Goal: Task Accomplishment & Management: Use online tool/utility

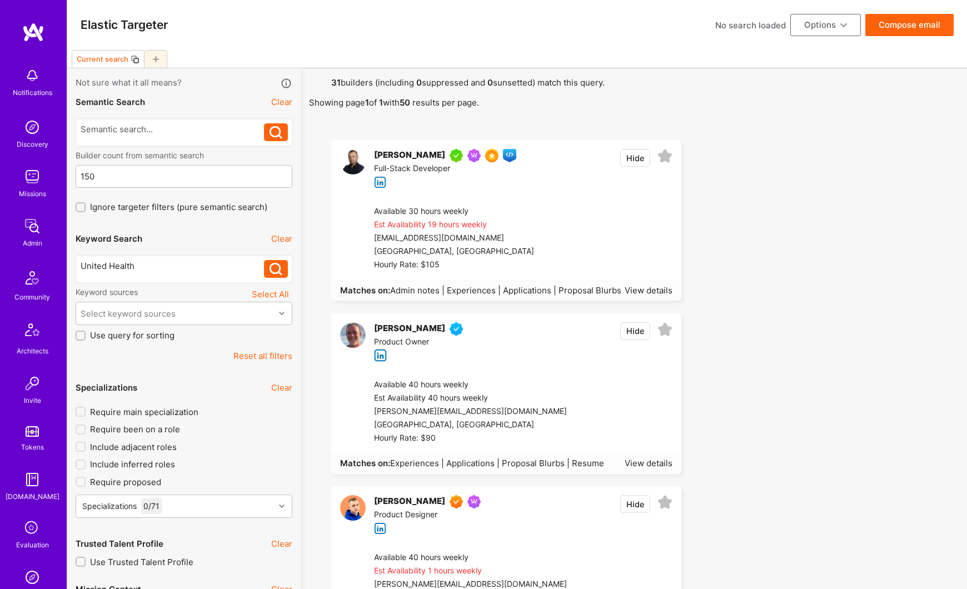
click at [266, 296] on button "Select All" at bounding box center [270, 294] width 44 height 15
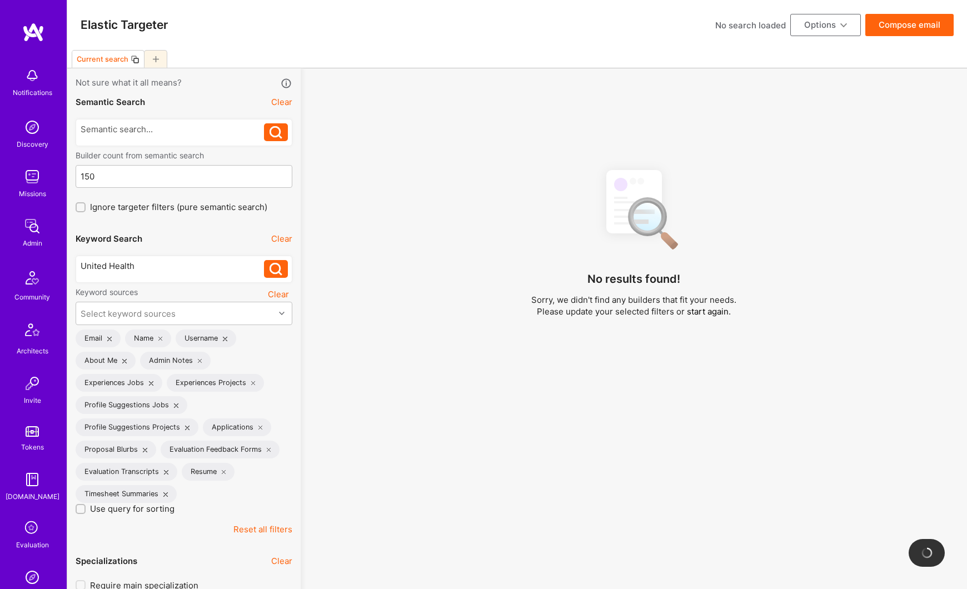
click at [269, 531] on button "Reset all filters" at bounding box center [262, 529] width 59 height 12
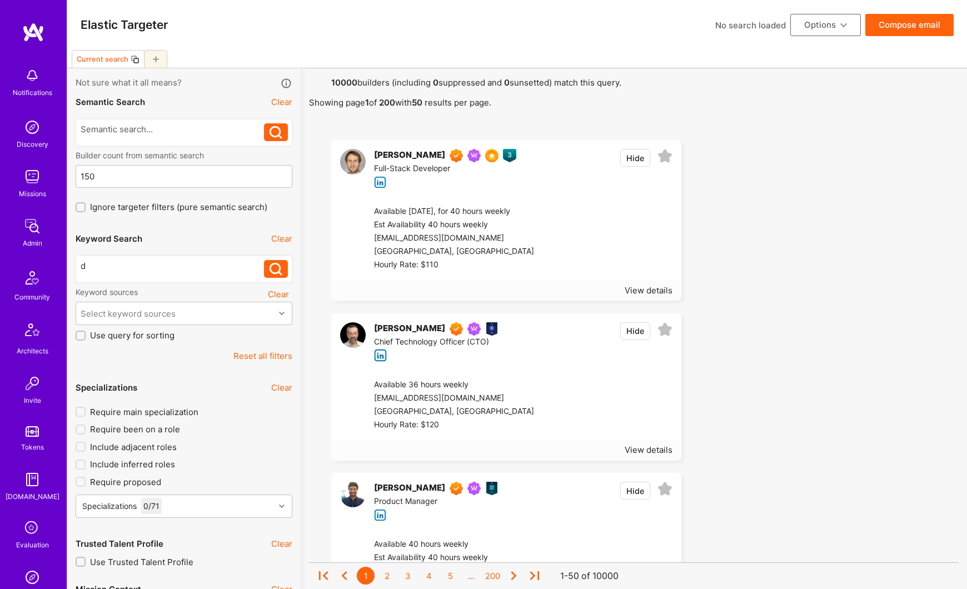
click at [134, 261] on div "d" at bounding box center [173, 266] width 184 height 12
click at [273, 271] on icon at bounding box center [275, 269] width 13 height 13
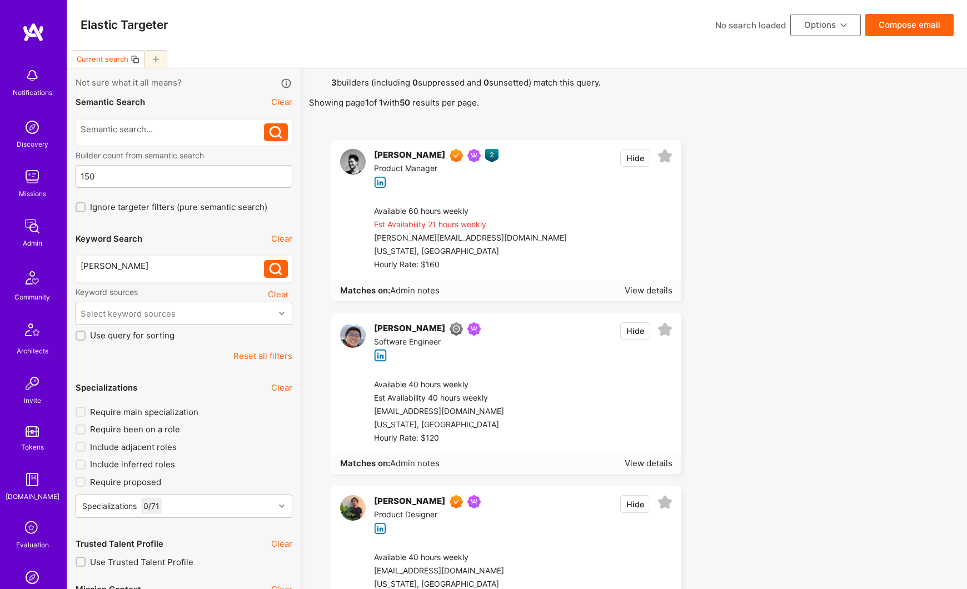
click at [409, 152] on div "[PERSON_NAME]" at bounding box center [409, 155] width 71 height 13
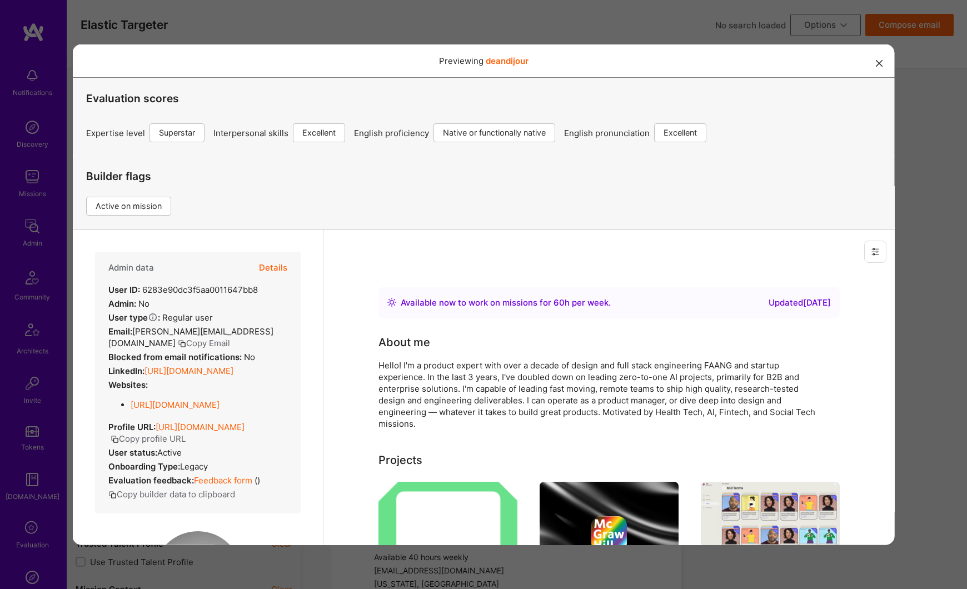
click at [280, 267] on button "Details" at bounding box center [272, 267] width 28 height 32
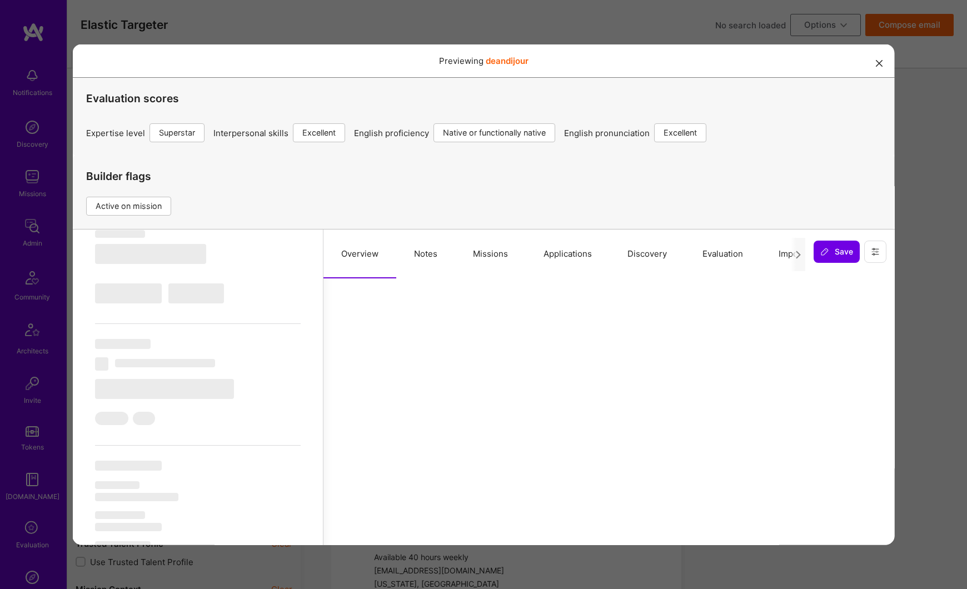
scroll to position [214, 0]
select select "Right Now"
select select "7"
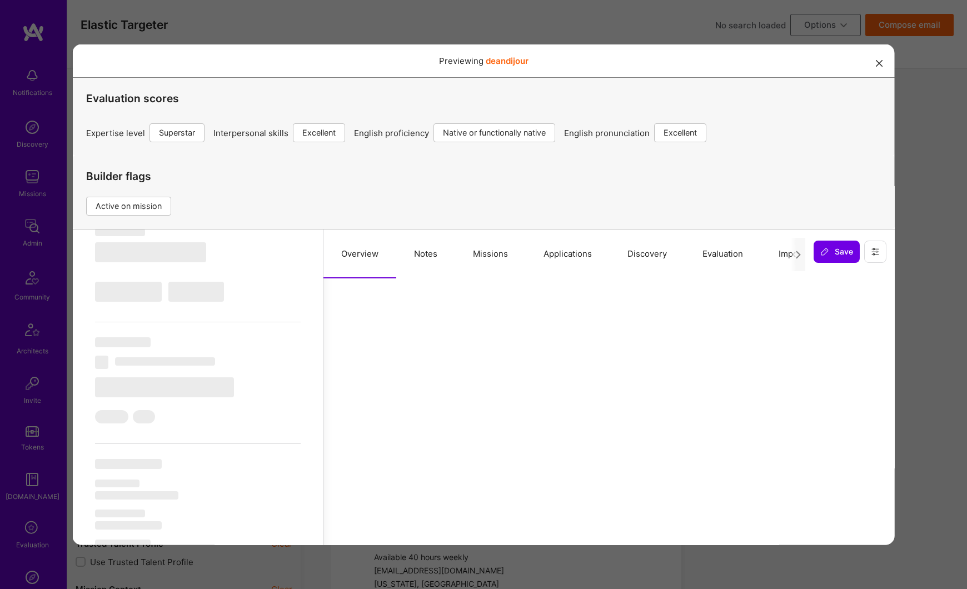
select select "7"
select select "US"
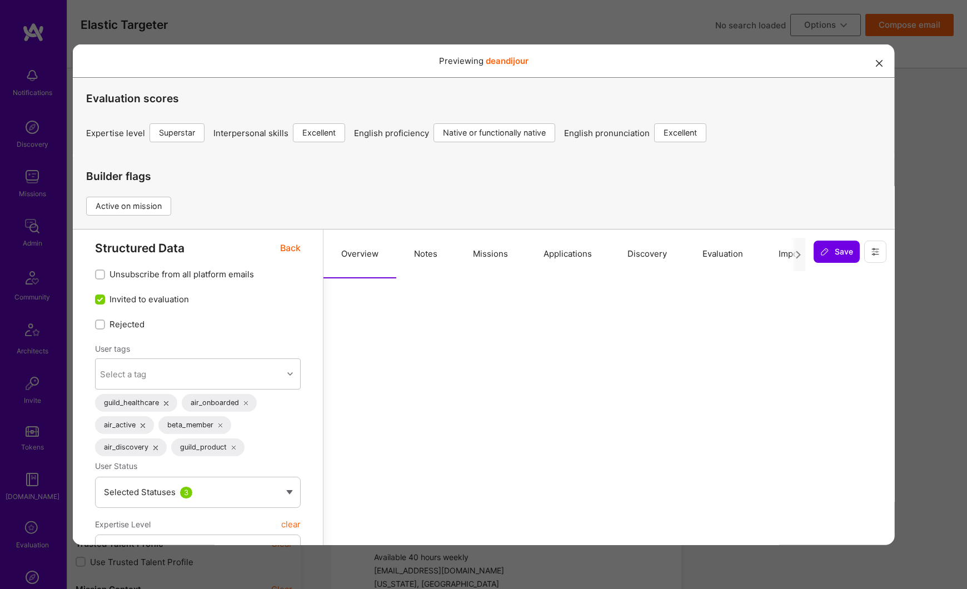
scroll to position [0, 0]
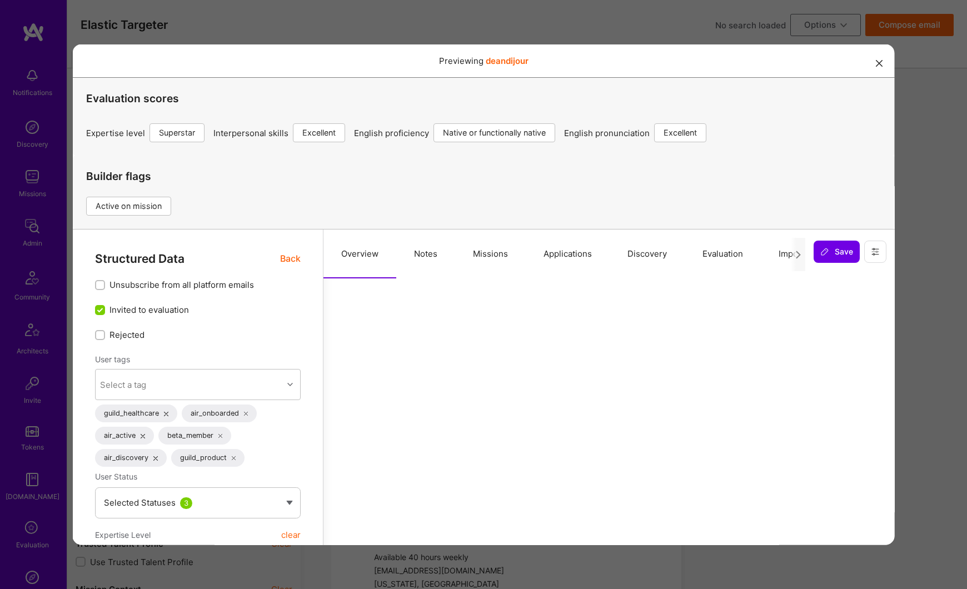
click at [427, 251] on button "Notes" at bounding box center [425, 253] width 59 height 49
type textarea "x"
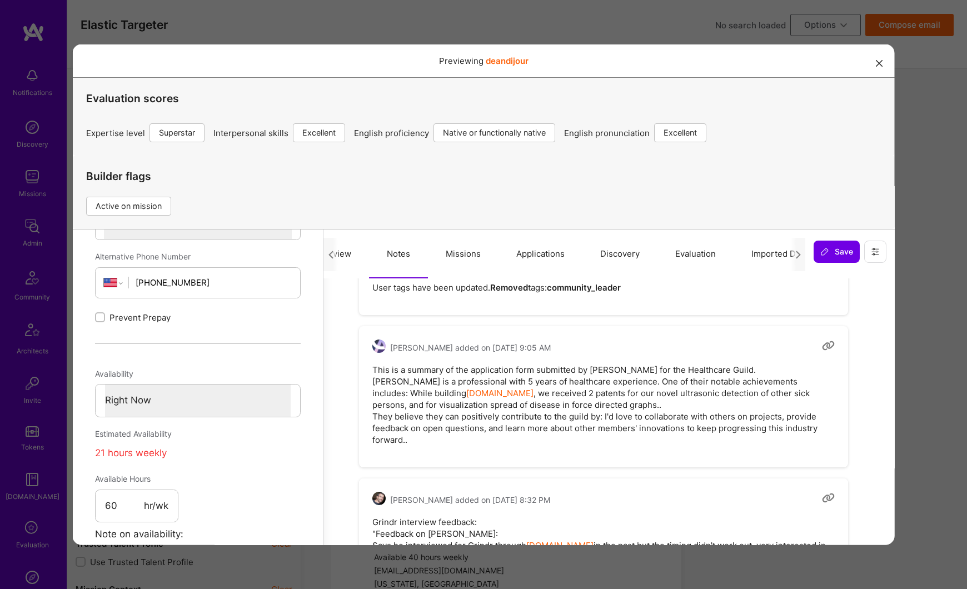
scroll to position [0, 46]
click at [665, 253] on button "Evaluation" at bounding box center [676, 253] width 76 height 49
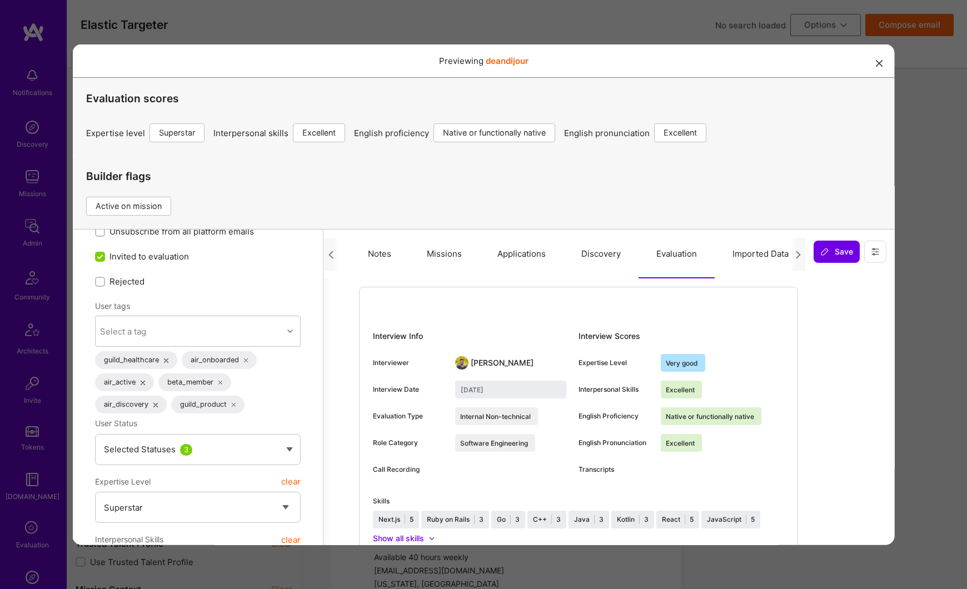
scroll to position [0, 0]
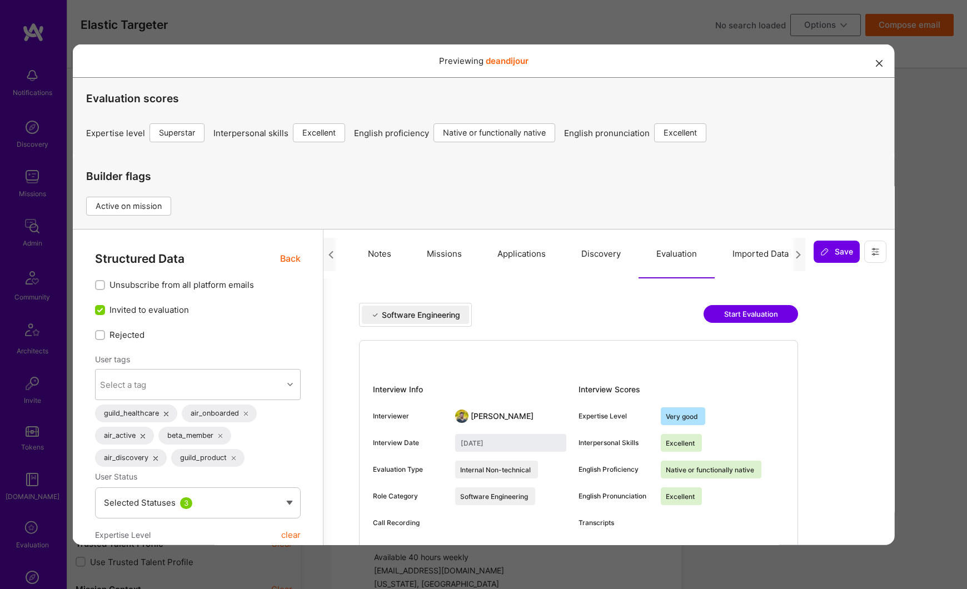
click at [598, 257] on button "Discovery" at bounding box center [600, 253] width 75 height 49
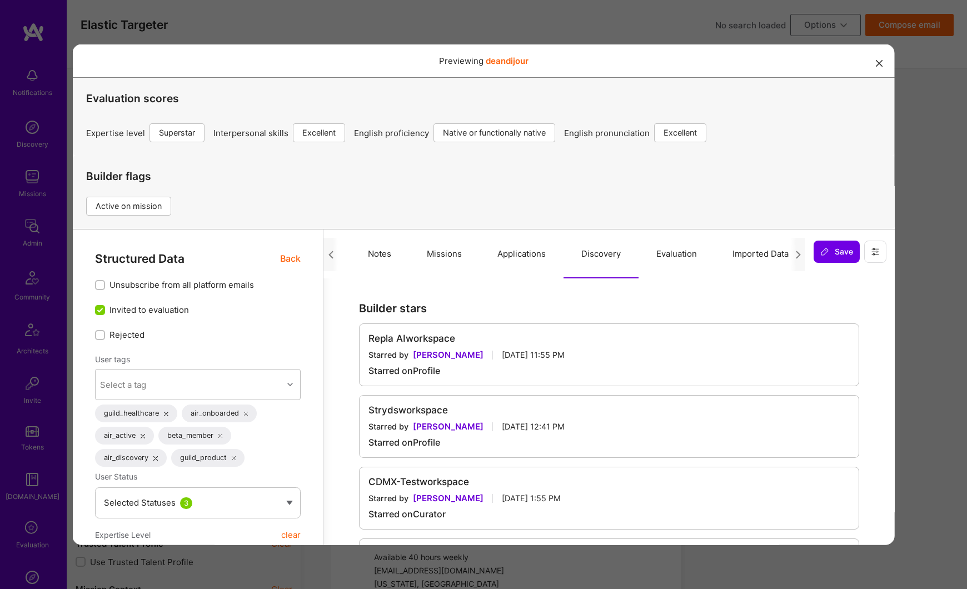
click at [533, 256] on button "Applications" at bounding box center [521, 253] width 84 height 49
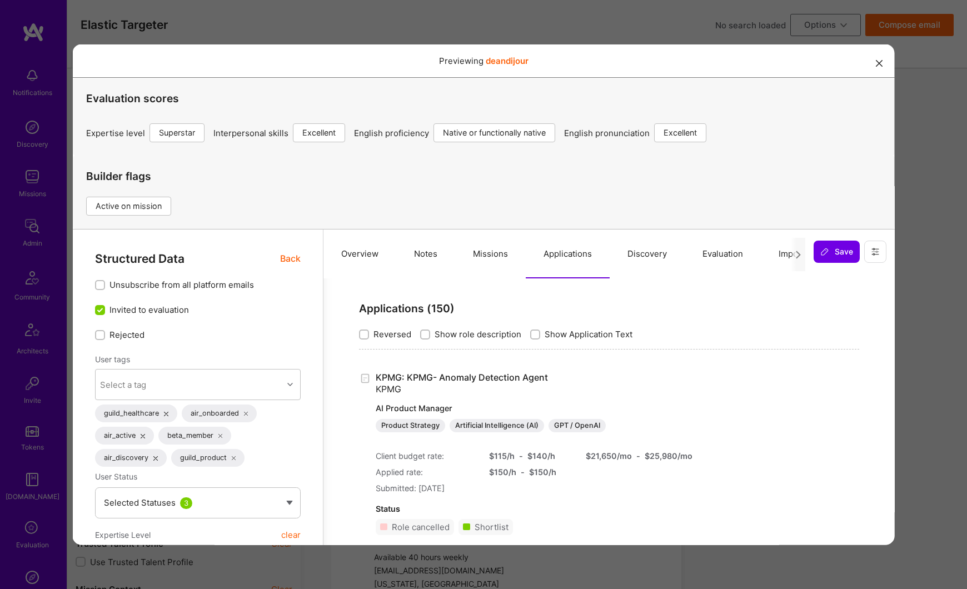
drag, startPoint x: 879, startPoint y: 67, endPoint x: 846, endPoint y: 85, distance: 38.0
click at [878, 66] on button "modal" at bounding box center [878, 62] width 13 height 18
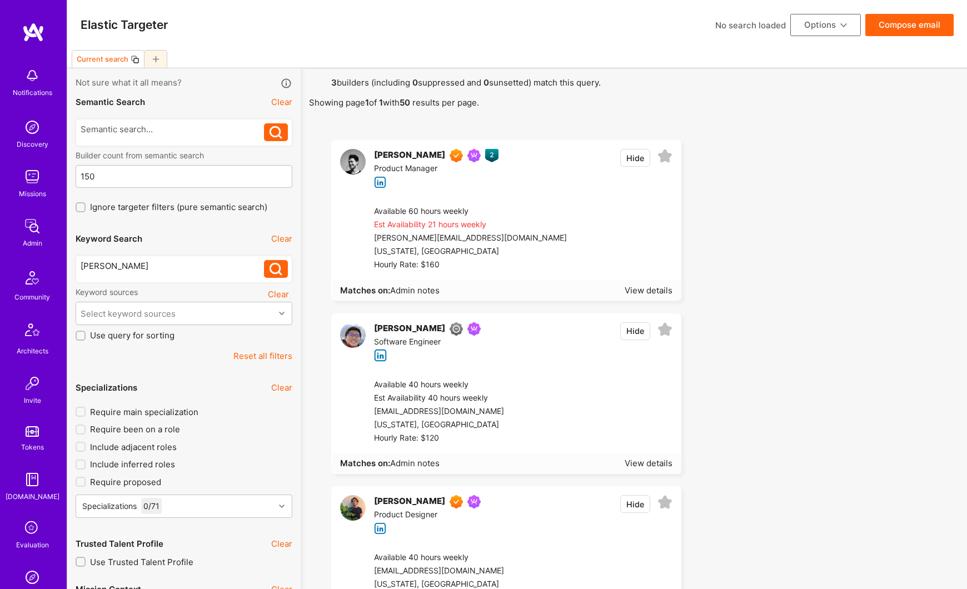
click at [124, 271] on div "[PERSON_NAME]" at bounding box center [173, 266] width 184 height 12
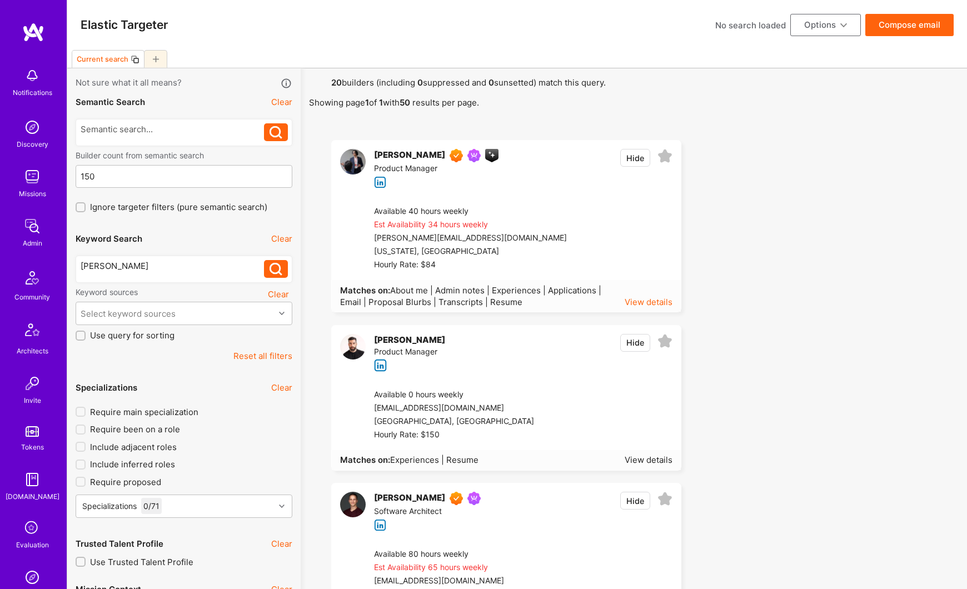
click at [634, 299] on div "View details" at bounding box center [648, 302] width 48 height 12
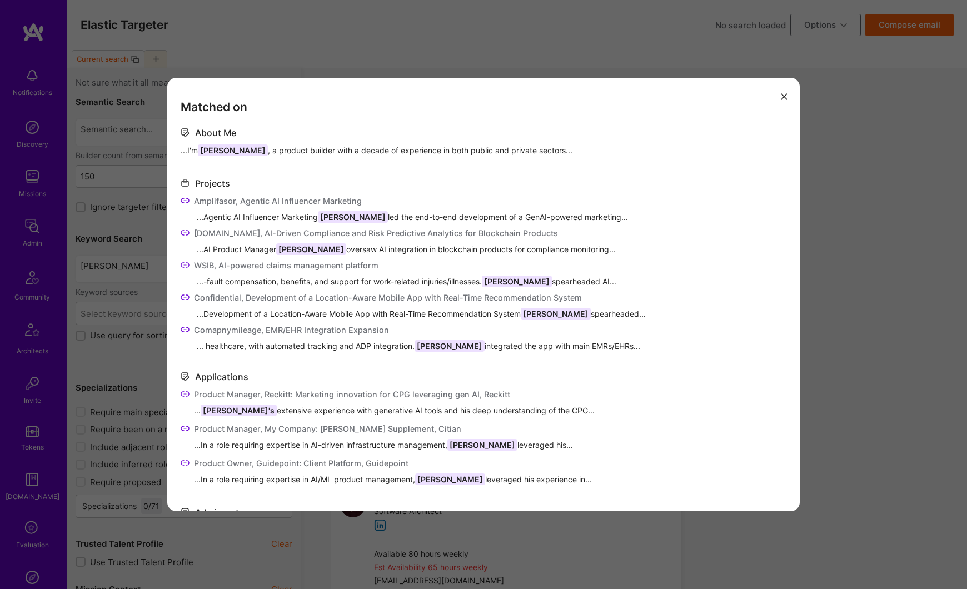
drag, startPoint x: 832, startPoint y: 223, endPoint x: 741, endPoint y: 224, distance: 91.1
click at [831, 223] on div "Matched on About Me ...I'm [PERSON_NAME] , a product builder with a decade of e…" at bounding box center [483, 294] width 967 height 589
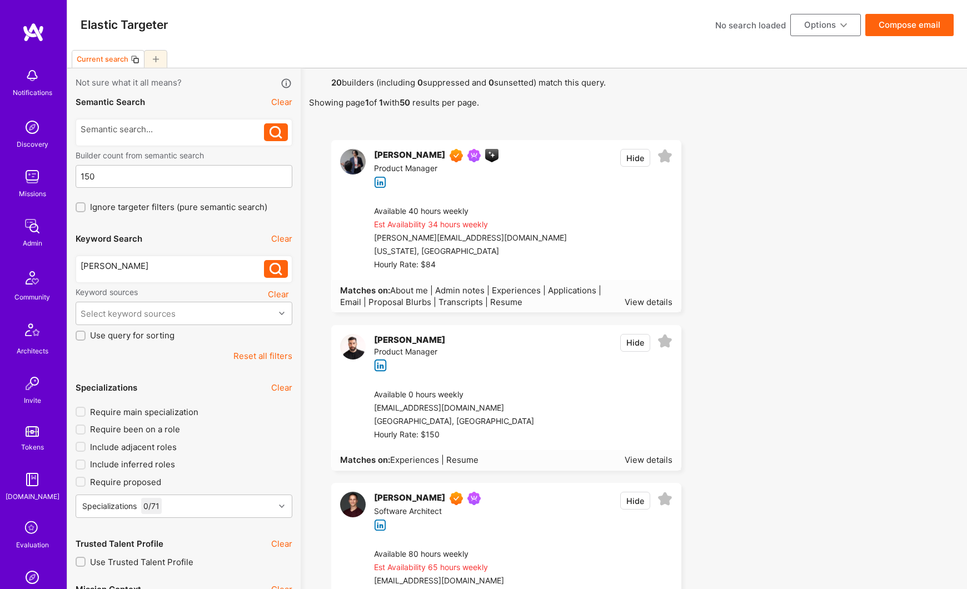
click at [411, 152] on div "[PERSON_NAME]" at bounding box center [409, 155] width 71 height 13
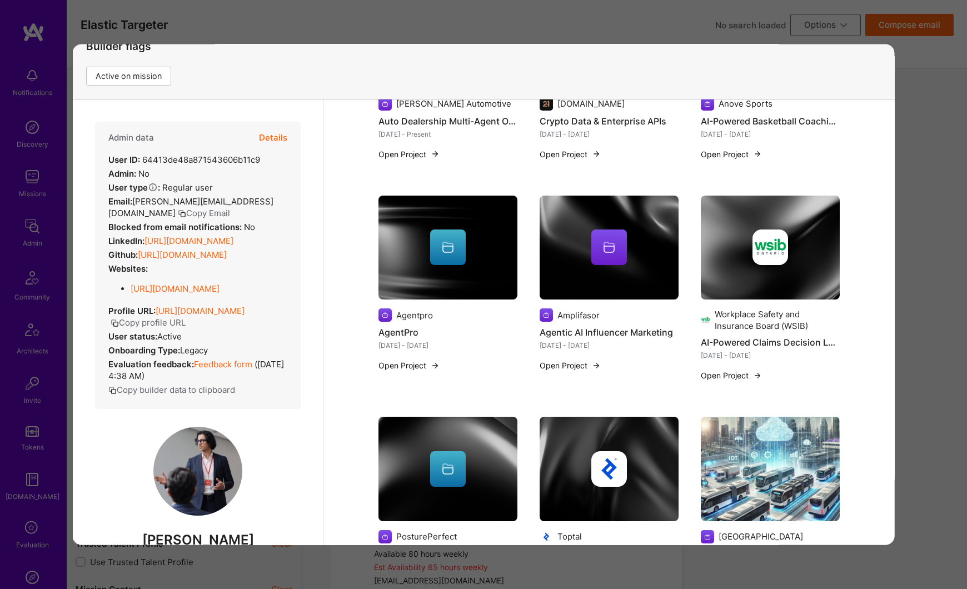
scroll to position [406, 0]
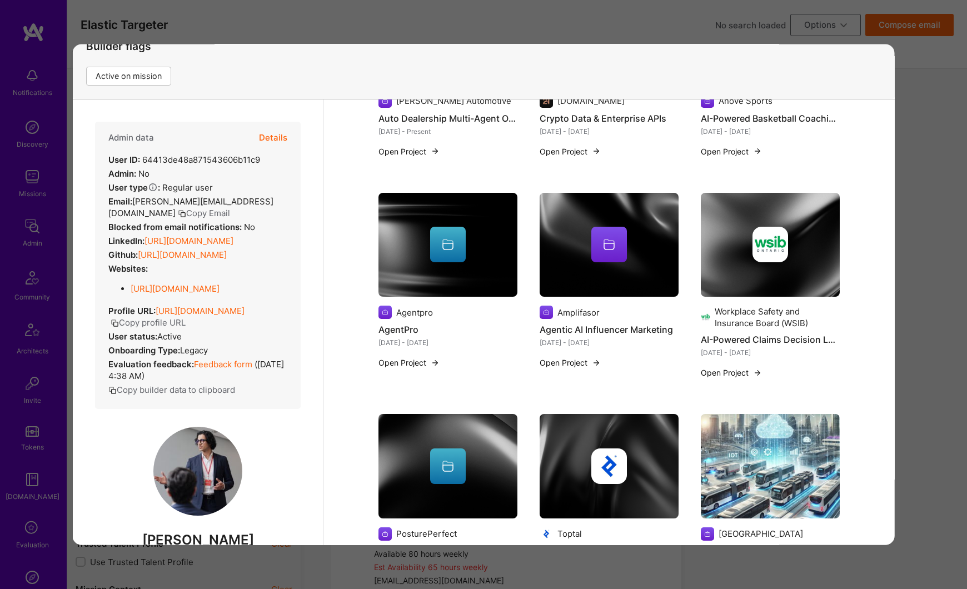
click at [271, 138] on button "Details" at bounding box center [272, 138] width 28 height 32
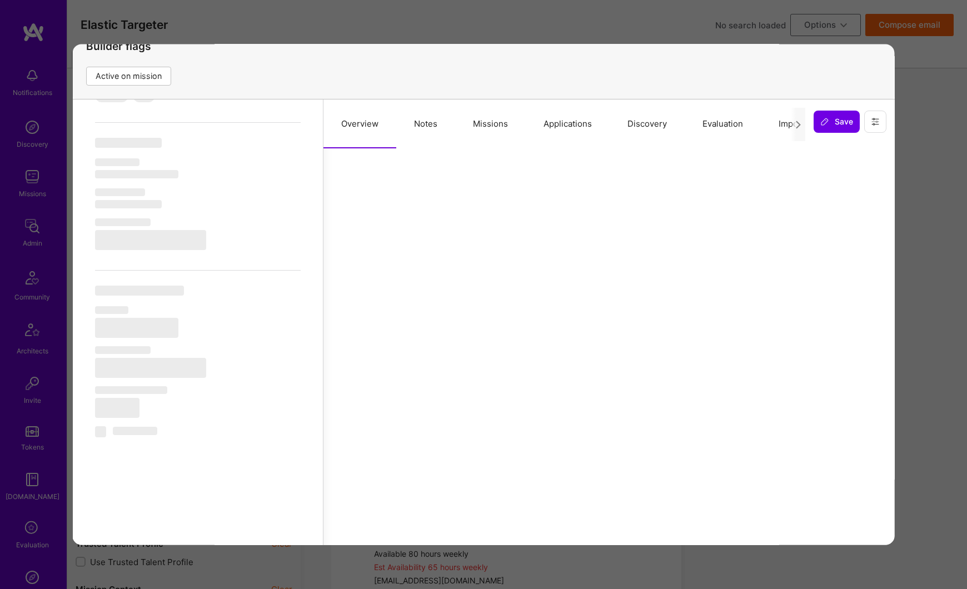
select select "Right Now"
select select "7"
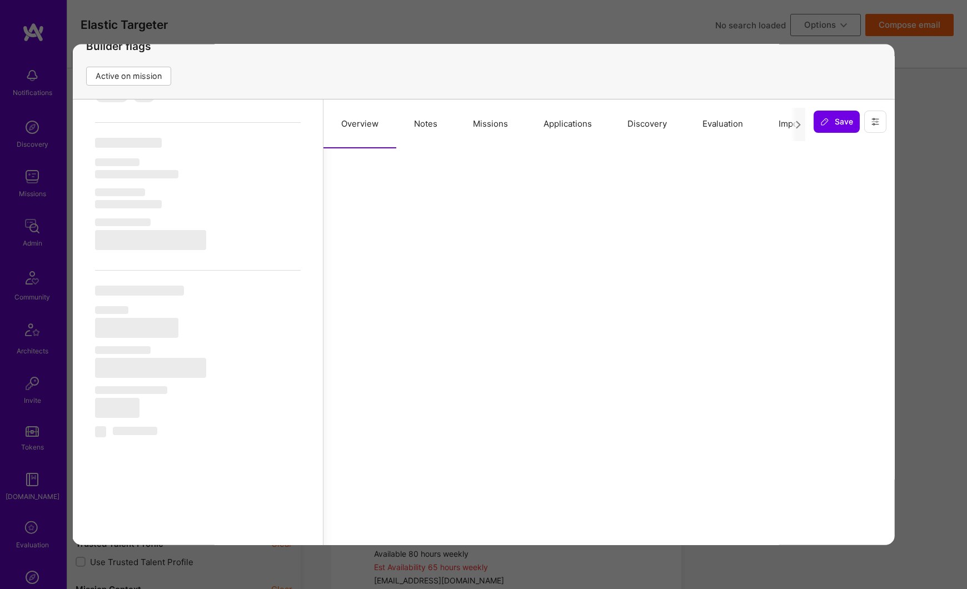
select select "US"
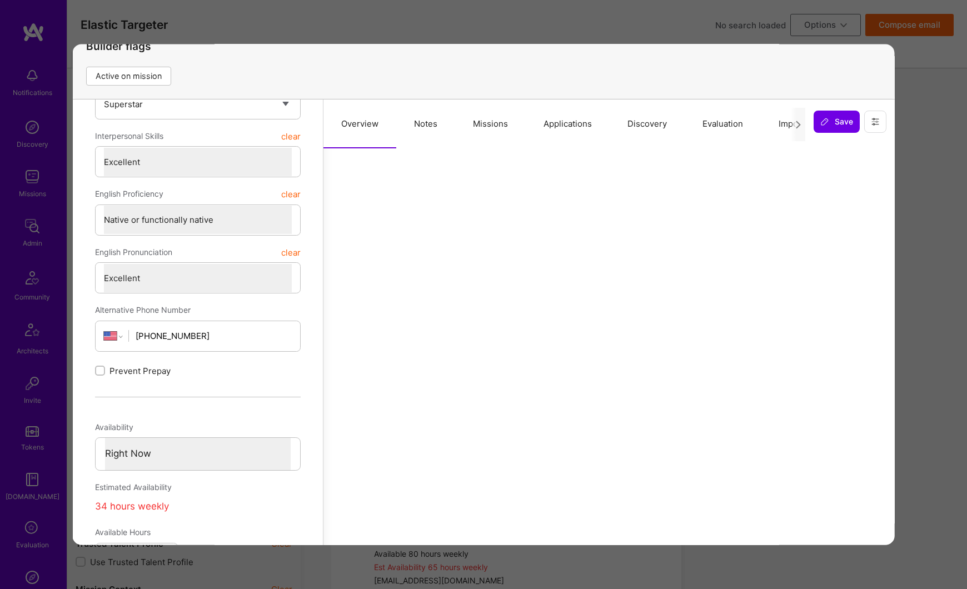
scroll to position [0, 0]
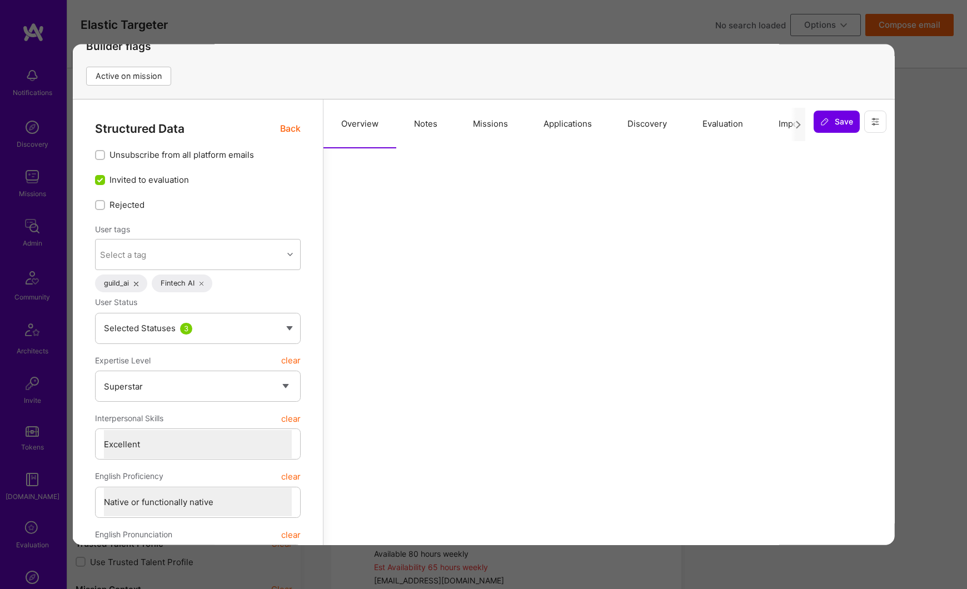
click at [496, 122] on button "Missions" at bounding box center [489, 123] width 71 height 49
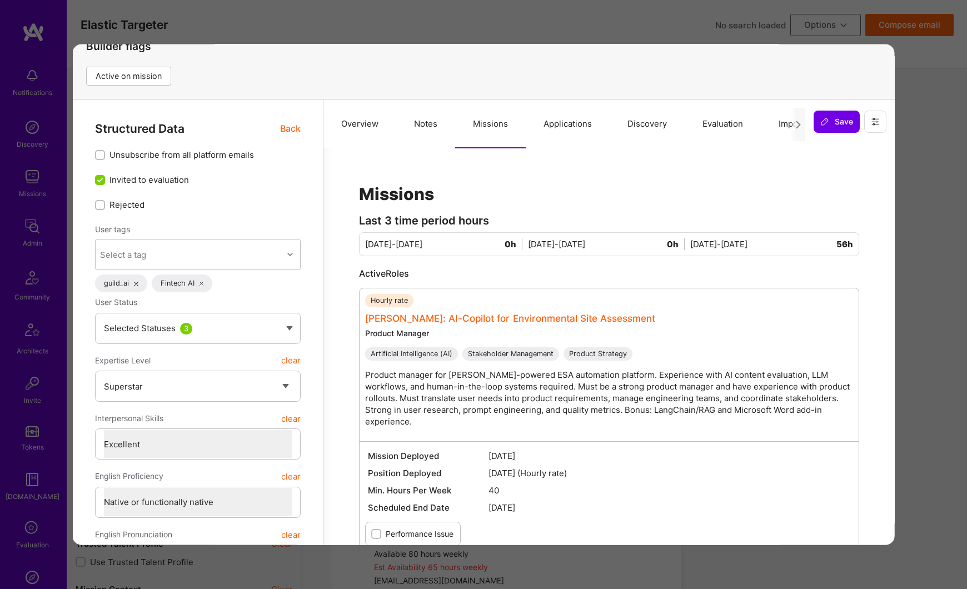
click at [475, 318] on link "[PERSON_NAME]: AI-Copilot for Environmental Site Assessment" at bounding box center [509, 318] width 290 height 11
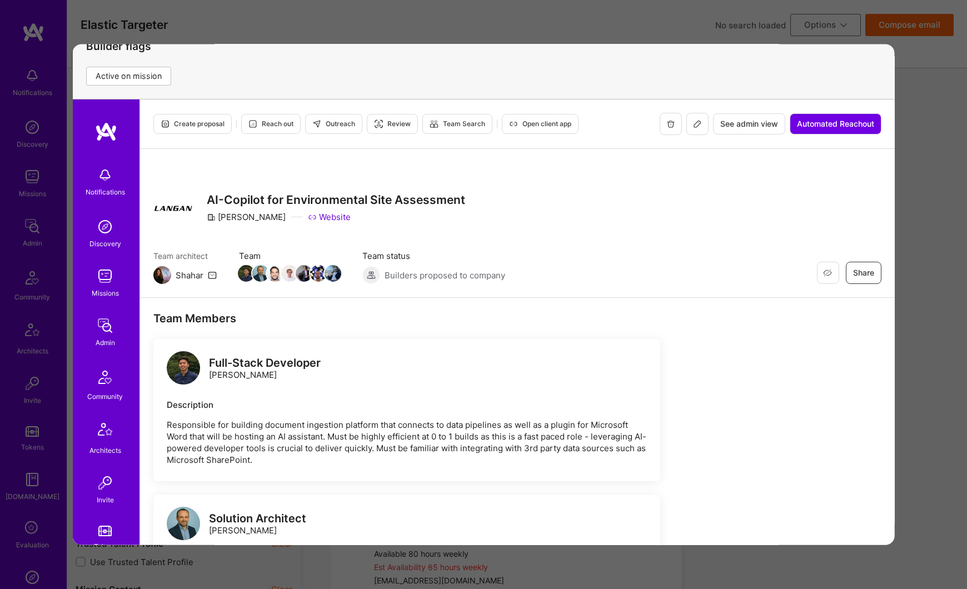
click at [529, 127] on span "Open client app" at bounding box center [539, 124] width 62 height 10
click at [921, 97] on div "Previewing cyruseslamian Evaluation scores Expertise level Superstar Interperso…" at bounding box center [483, 294] width 967 height 589
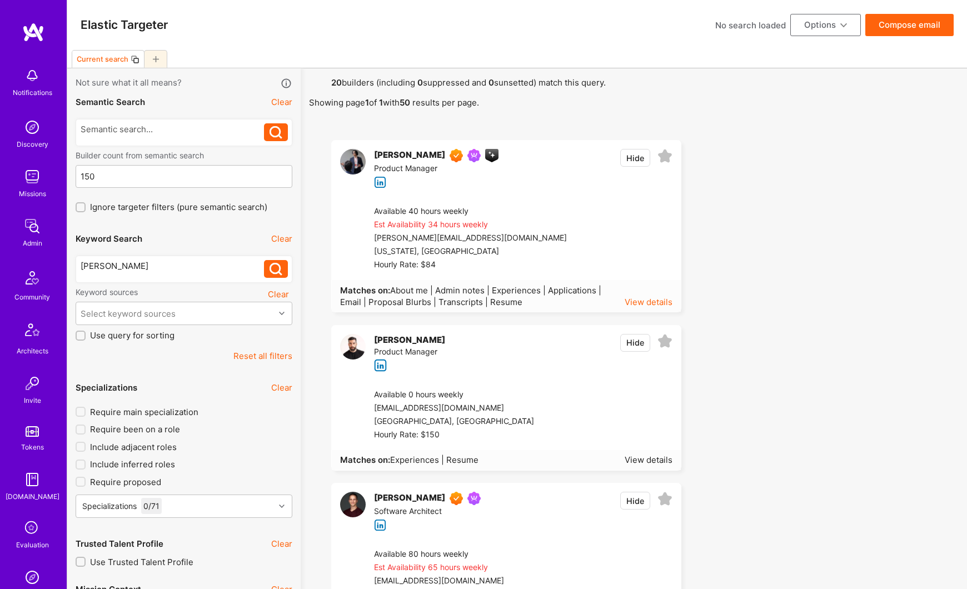
click at [649, 304] on div "View details" at bounding box center [648, 302] width 48 height 12
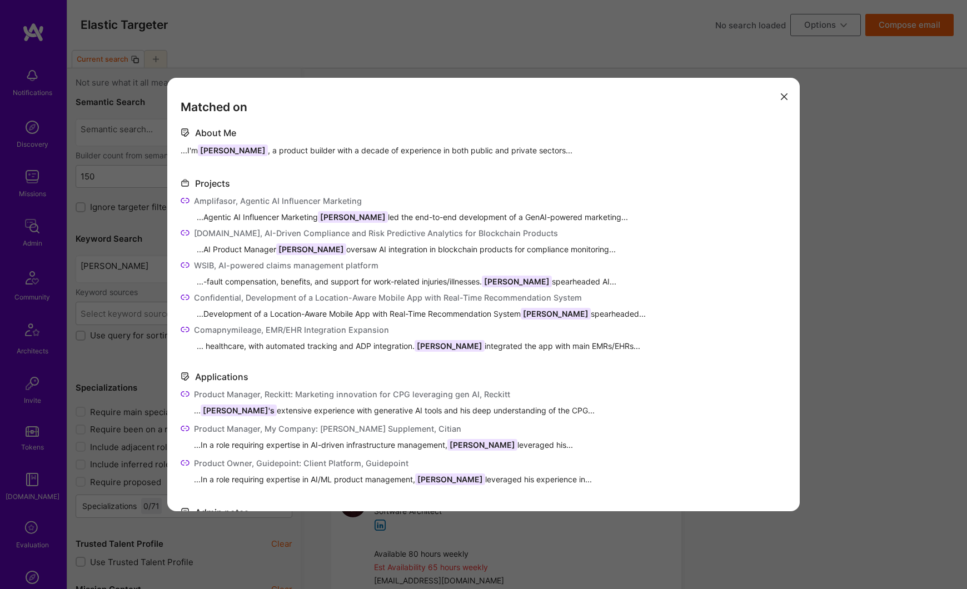
click at [773, 96] on div "Matched on About Me ...I'm [PERSON_NAME] , a product builder with a decade of e…" at bounding box center [483, 294] width 632 height 433
click at [779, 97] on button "modal" at bounding box center [783, 96] width 13 height 18
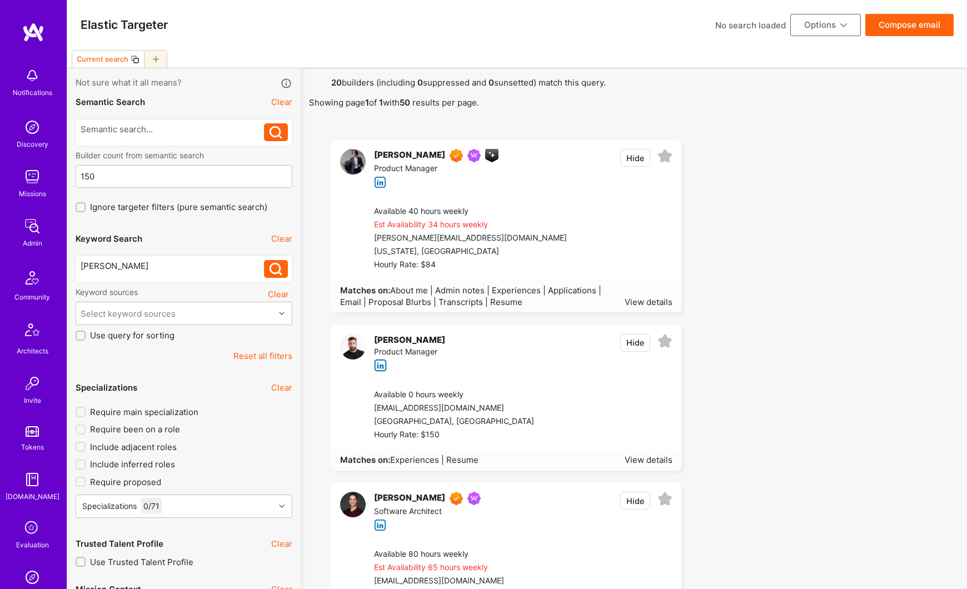
click at [396, 155] on div "[PERSON_NAME]" at bounding box center [409, 155] width 71 height 13
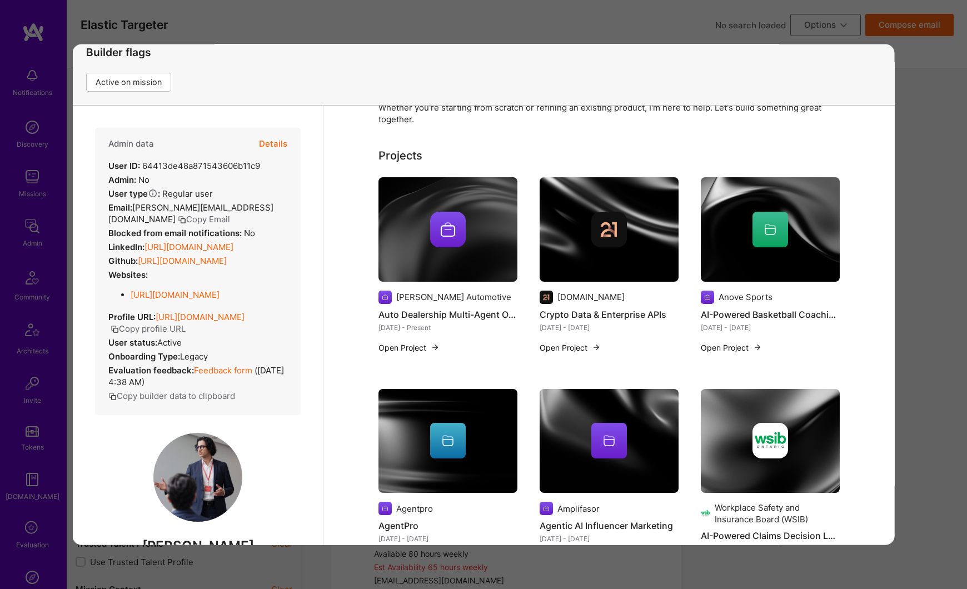
click at [280, 142] on button "Details" at bounding box center [272, 144] width 28 height 32
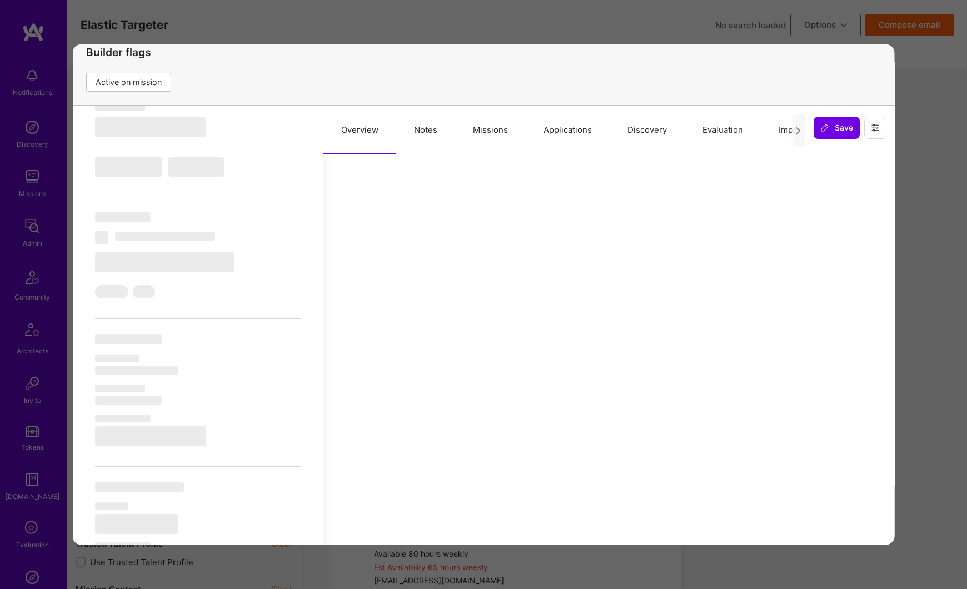
click at [487, 133] on button "Missions" at bounding box center [489, 130] width 71 height 49
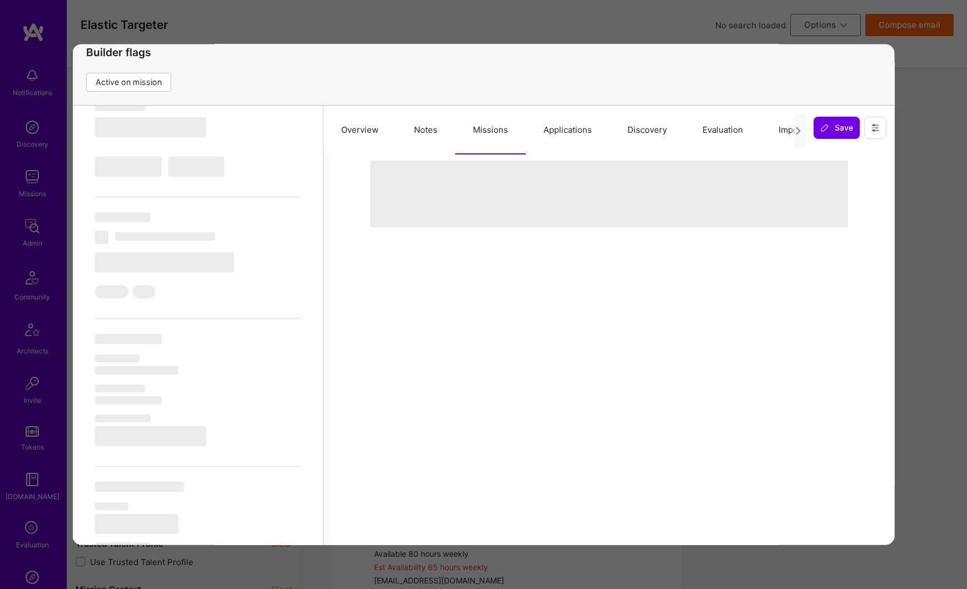
select select "Right Now"
select select "7"
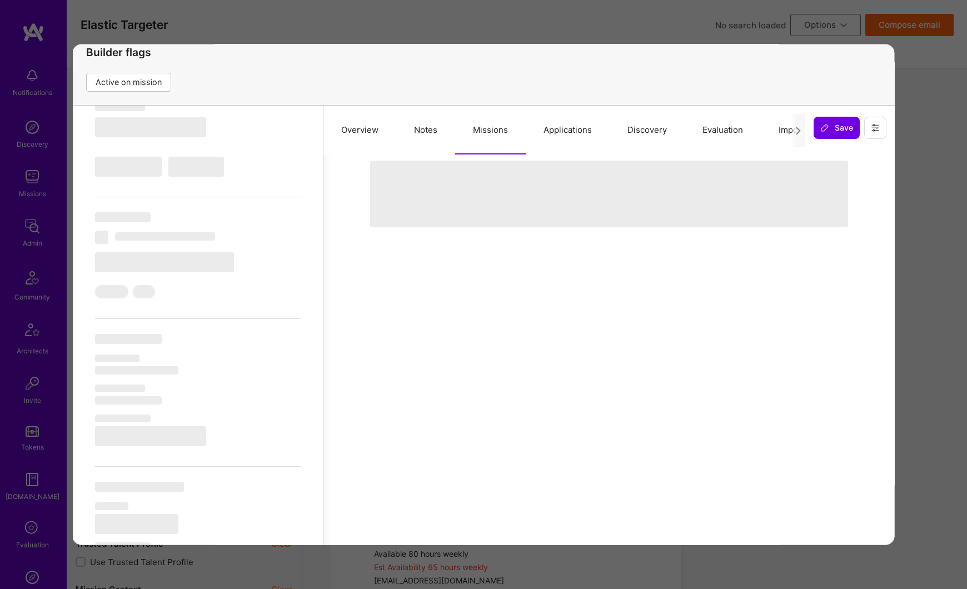
select select "US"
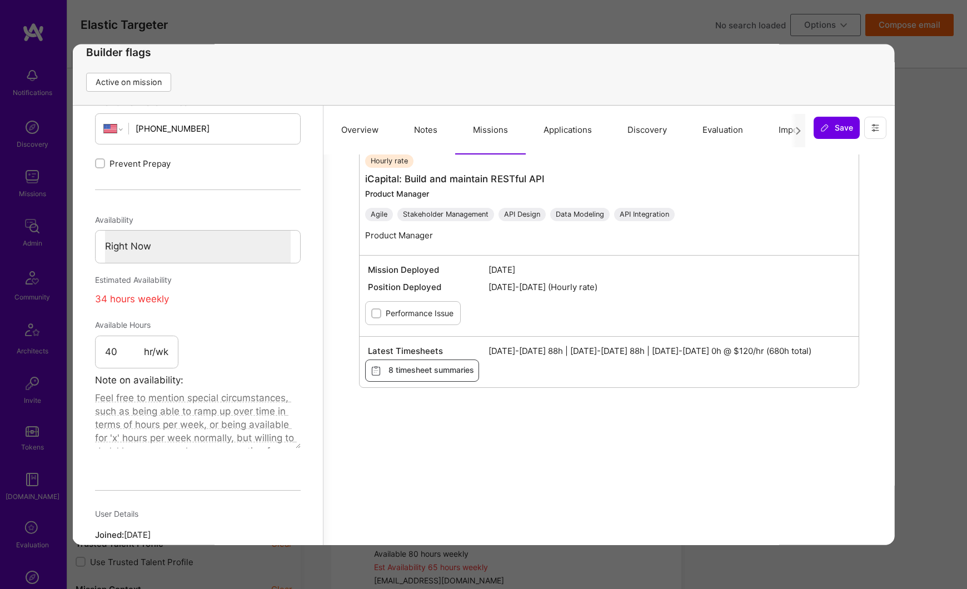
scroll to position [498, 0]
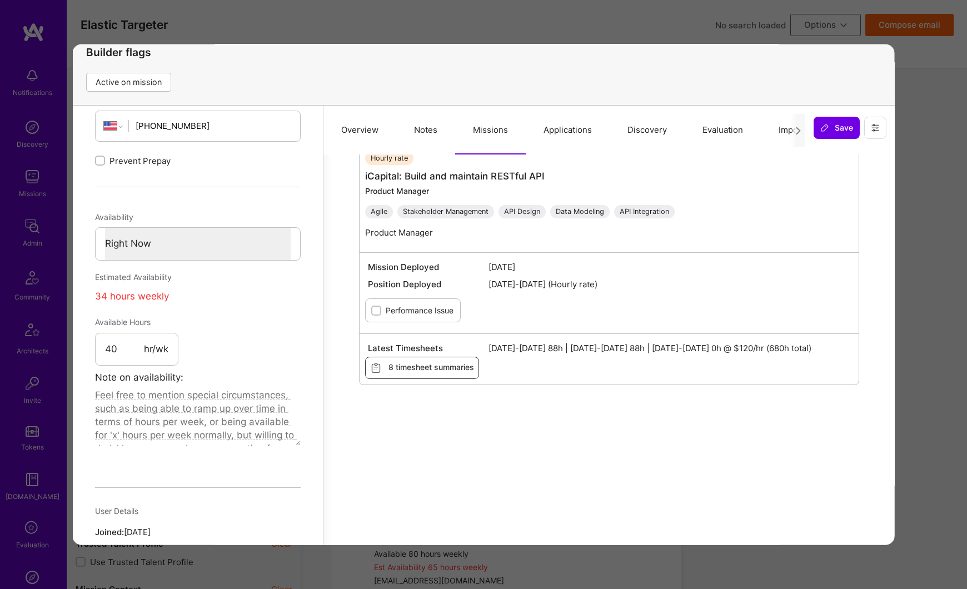
click at [942, 83] on div "Previewing cyruseslamian Evaluation scores Expertise level Superstar Interperso…" at bounding box center [483, 294] width 967 height 589
